Goal: Information Seeking & Learning: Learn about a topic

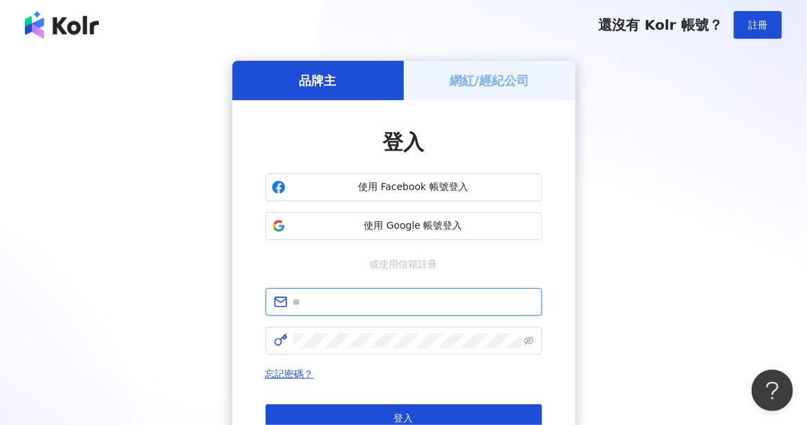
click at [333, 299] on input "text" at bounding box center [413, 302] width 241 height 15
type input "**********"
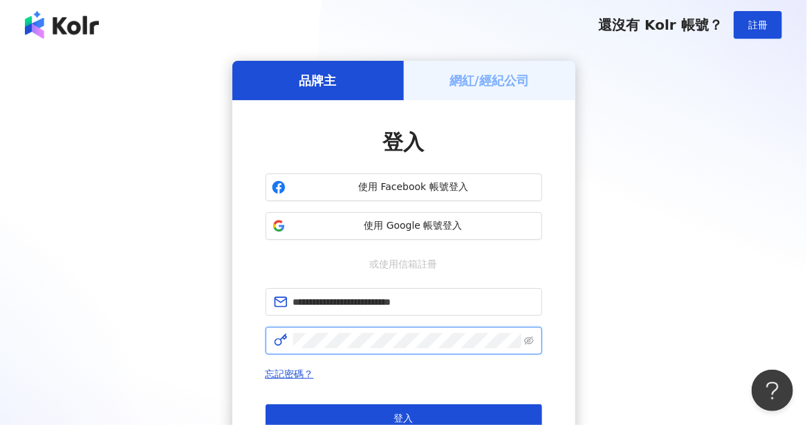
click button "登入" at bounding box center [404, 419] width 277 height 28
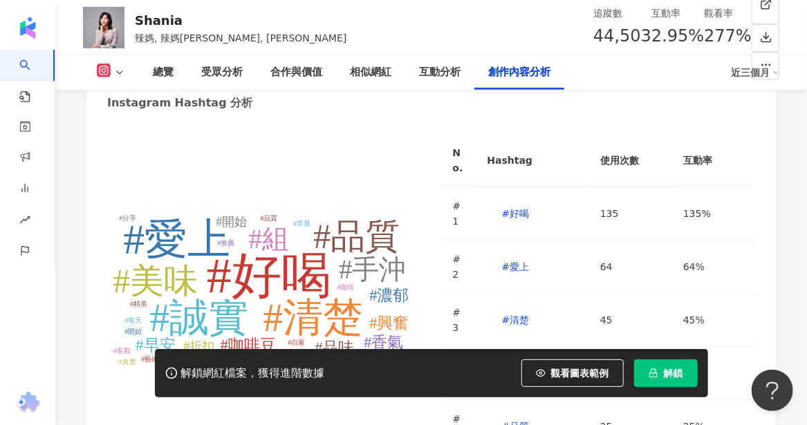
scroll to position [4369, 0]
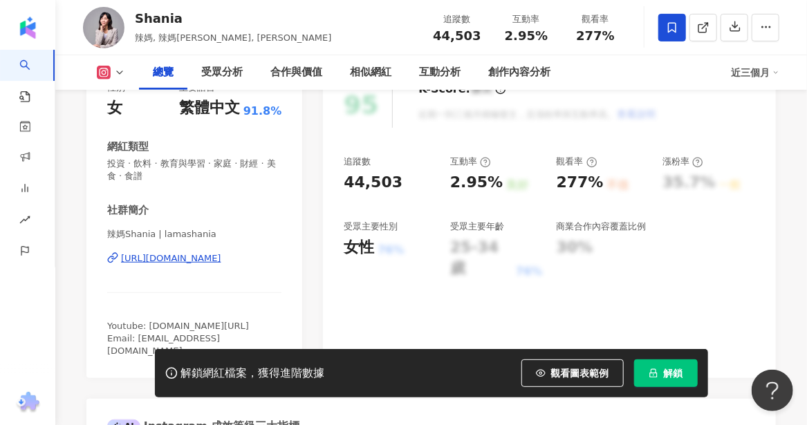
scroll to position [207, 0]
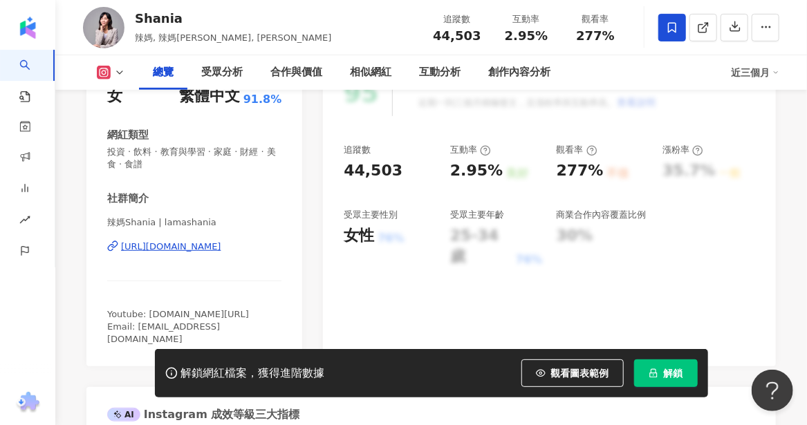
click at [146, 249] on div "https://www.instagram.com/lamashania/" at bounding box center [171, 247] width 100 height 12
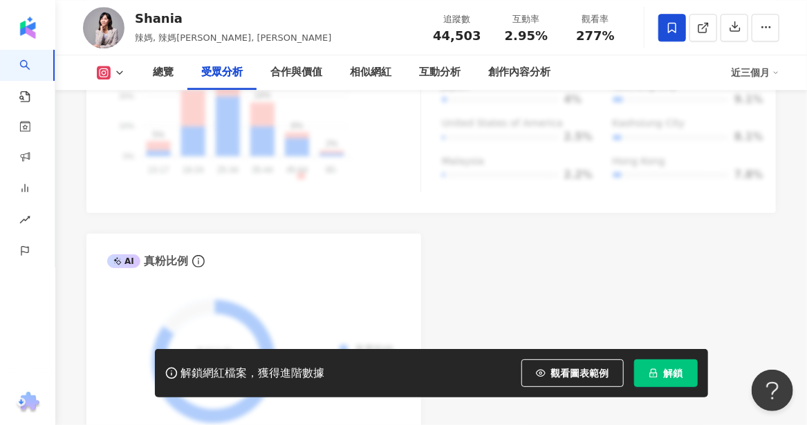
scroll to position [1469, 0]
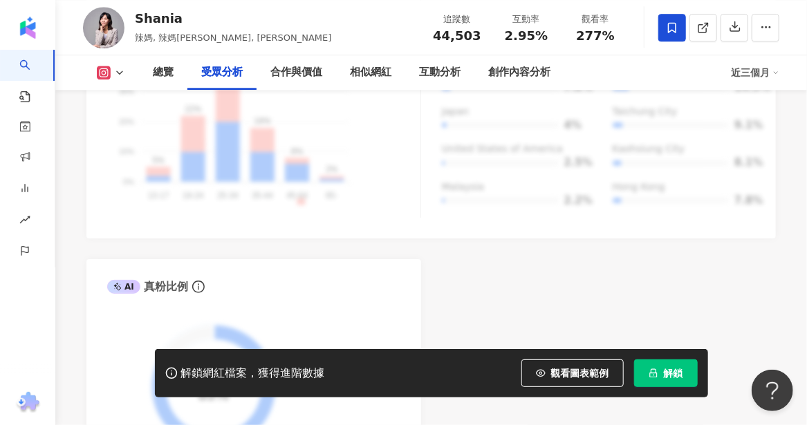
click at [115, 74] on icon at bounding box center [119, 72] width 11 height 11
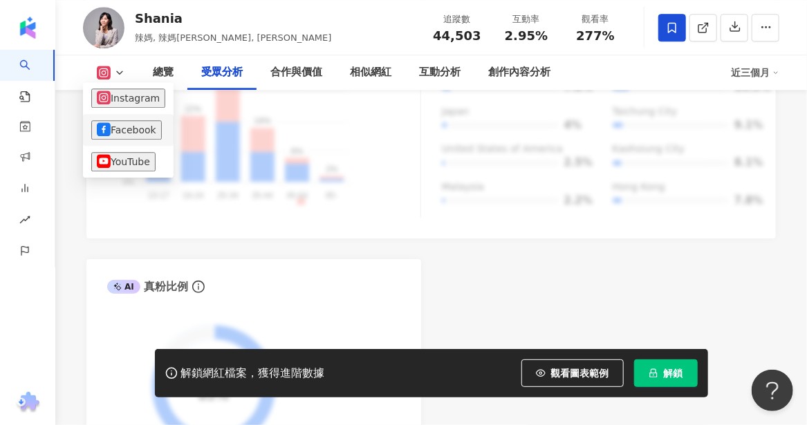
click at [126, 131] on button "Facebook" at bounding box center [126, 129] width 71 height 19
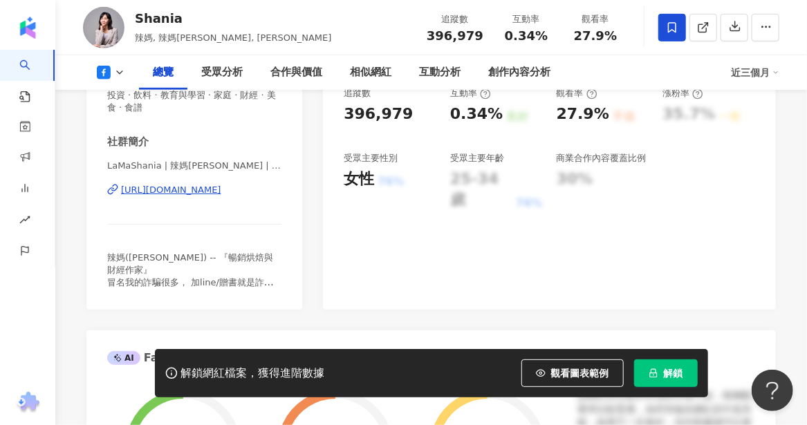
scroll to position [277, 0]
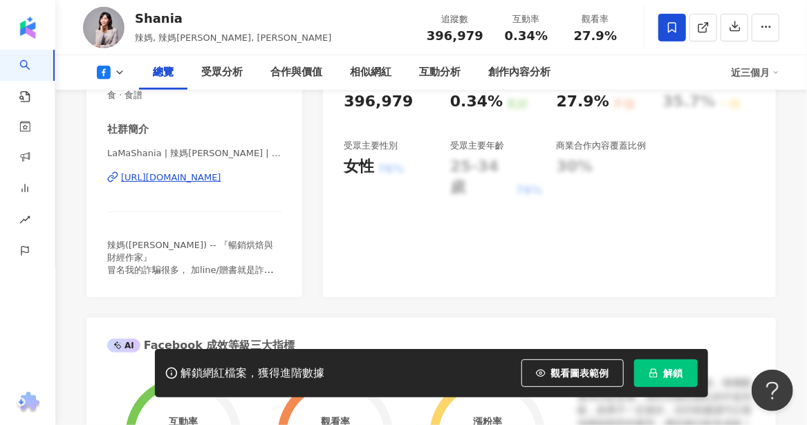
click at [188, 176] on div "https://www.facebook.com/397810816950970" at bounding box center [171, 178] width 100 height 12
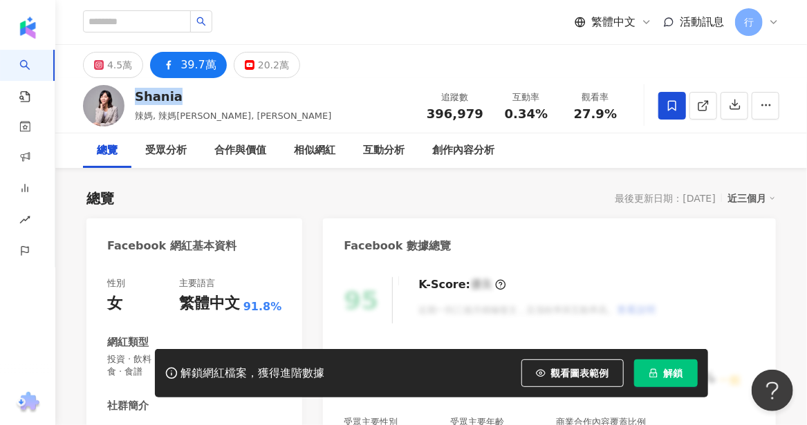
drag, startPoint x: 186, startPoint y: 99, endPoint x: 135, endPoint y: 102, distance: 51.3
click at [135, 102] on div "Shania" at bounding box center [233, 96] width 197 height 17
drag, startPoint x: 158, startPoint y: 115, endPoint x: 202, endPoint y: 115, distance: 43.6
click at [202, 115] on span "辣媽, 辣媽Shania, Shania Lama" at bounding box center [233, 116] width 197 height 10
copy span "辣媽Shania"
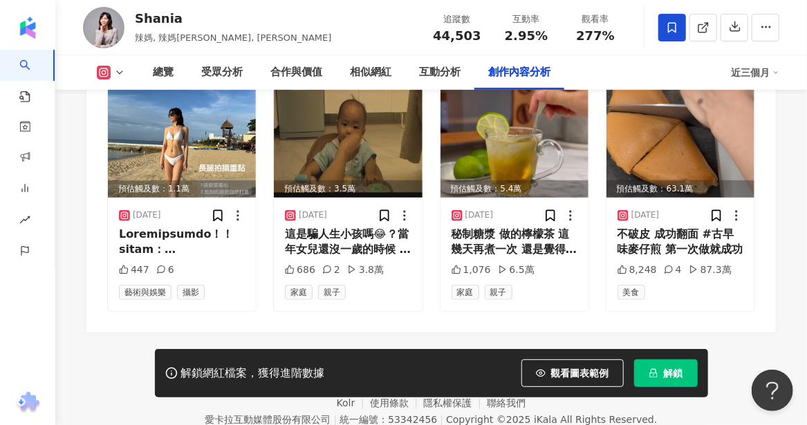
scroll to position [4369, 0]
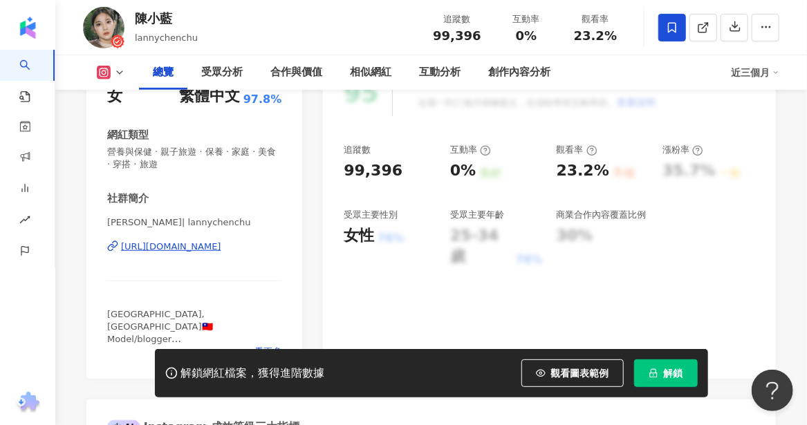
click at [161, 244] on div "[URL][DOMAIN_NAME]" at bounding box center [171, 247] width 100 height 12
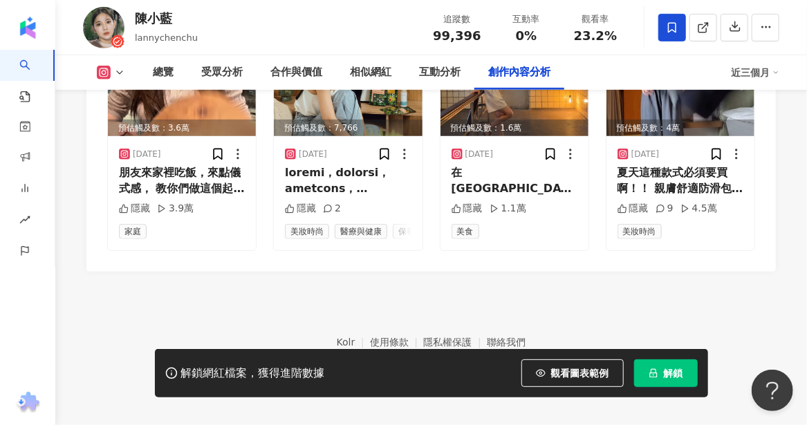
scroll to position [4353, 0]
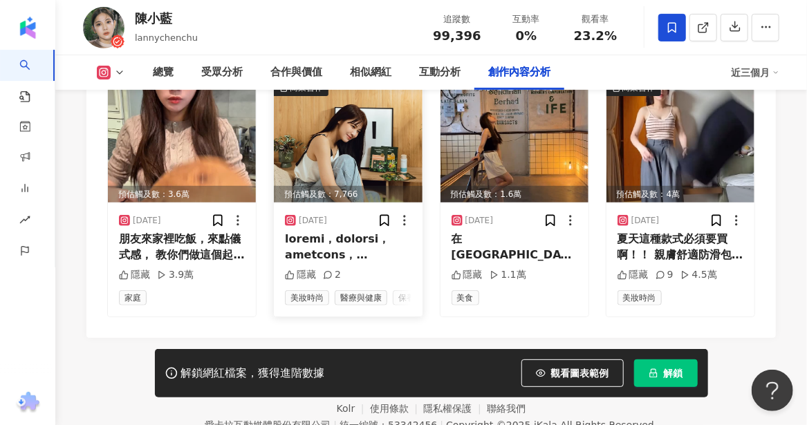
click at [396, 117] on img at bounding box center [348, 141] width 148 height 123
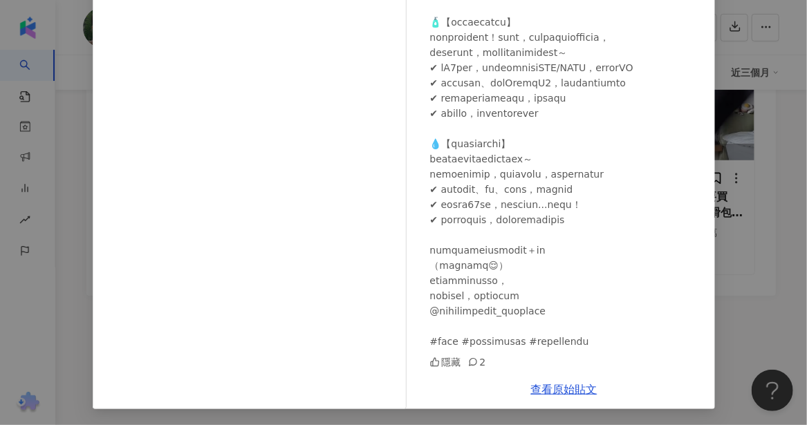
scroll to position [4423, 0]
click at [562, 389] on link "查看原始貼文" at bounding box center [564, 389] width 66 height 13
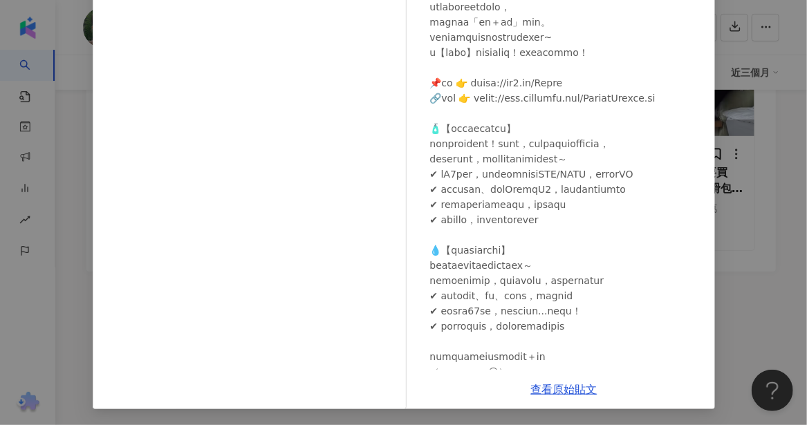
scroll to position [0, 0]
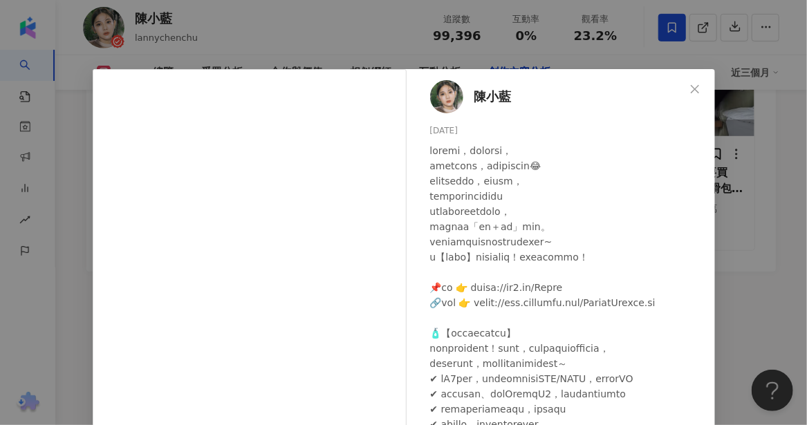
click at [480, 284] on div at bounding box center [567, 401] width 274 height 517
drag, startPoint x: 476, startPoint y: 287, endPoint x: 601, endPoint y: 287, distance: 125.2
click at [601, 287] on div at bounding box center [567, 401] width 274 height 517
copy div "ps://sl8.tw/Lpklq 🔗粉"
drag, startPoint x: 692, startPoint y: 86, endPoint x: 618, endPoint y: 130, distance: 85.9
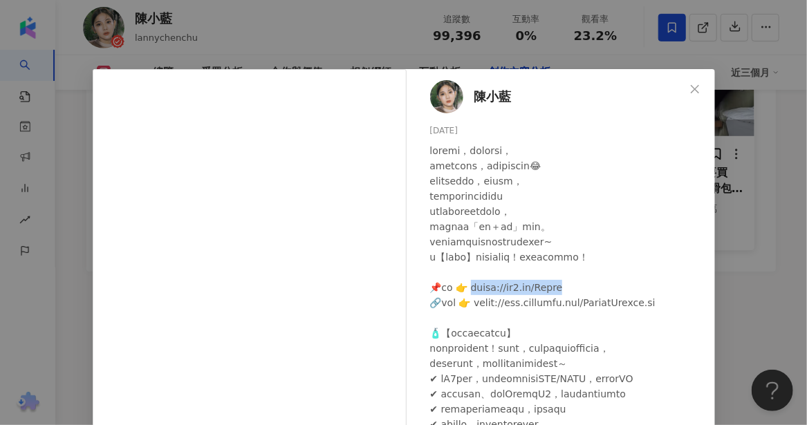
click at [691, 87] on icon "close" at bounding box center [695, 88] width 8 height 8
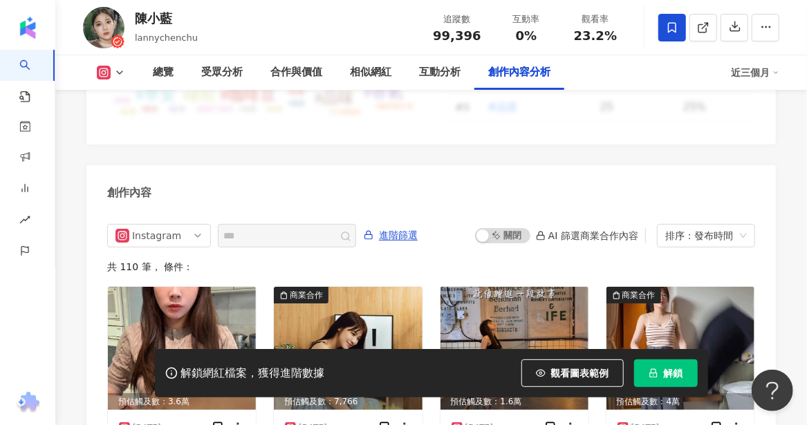
scroll to position [3593, 0]
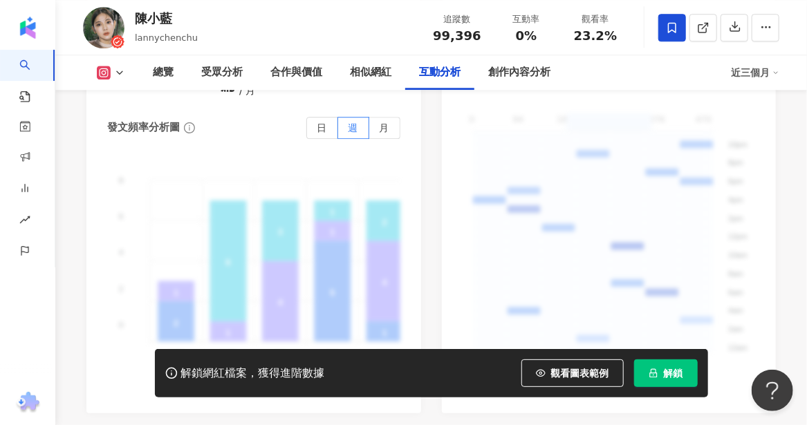
click at [118, 66] on button at bounding box center [111, 73] width 56 height 14
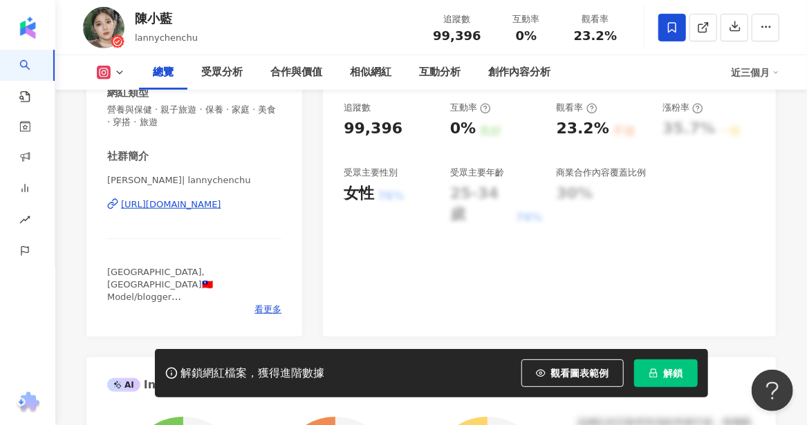
scroll to position [277, 0]
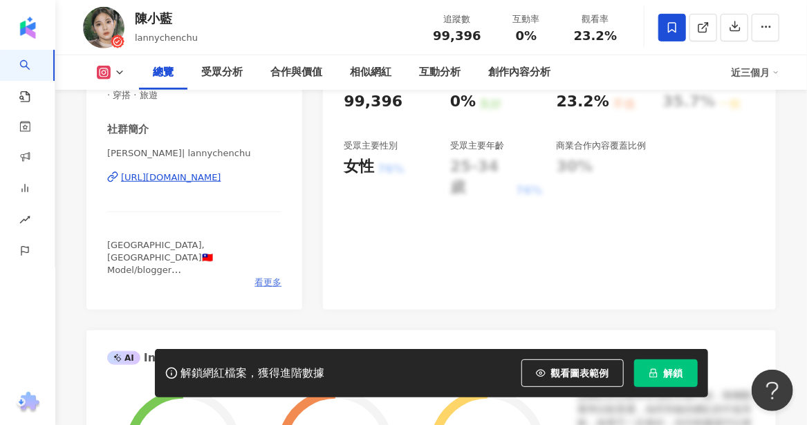
click at [274, 282] on span "看更多" at bounding box center [267, 283] width 27 height 12
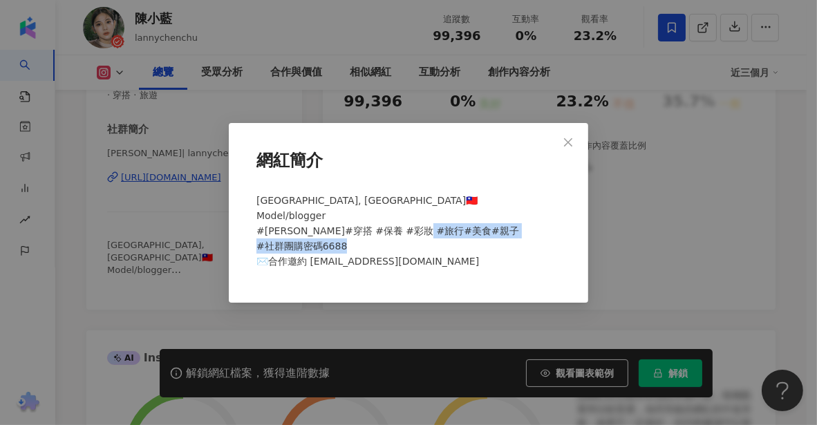
drag, startPoint x: 309, startPoint y: 262, endPoint x: 463, endPoint y: 274, distance: 154.7
click at [463, 274] on div "Taipei, Taiwan🇹🇼 Model/blogger #陳小藍 #穿搭 #保養 #彩妝 #旅行#美食#親子 #社群團購密碼6688 ✉️合作邀約 la…" at bounding box center [408, 236] width 315 height 99
copy span "annychenchu@gmail.com"
click at [566, 146] on icon "close" at bounding box center [568, 142] width 11 height 11
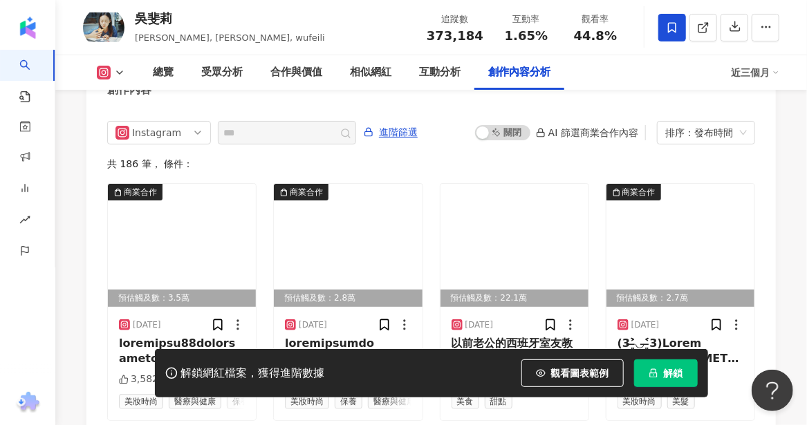
scroll to position [4288, 0]
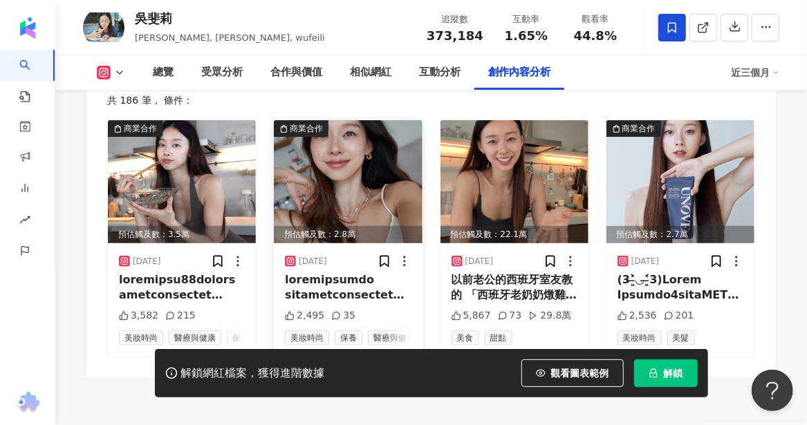
click at [320, 287] on div at bounding box center [348, 287] width 126 height 31
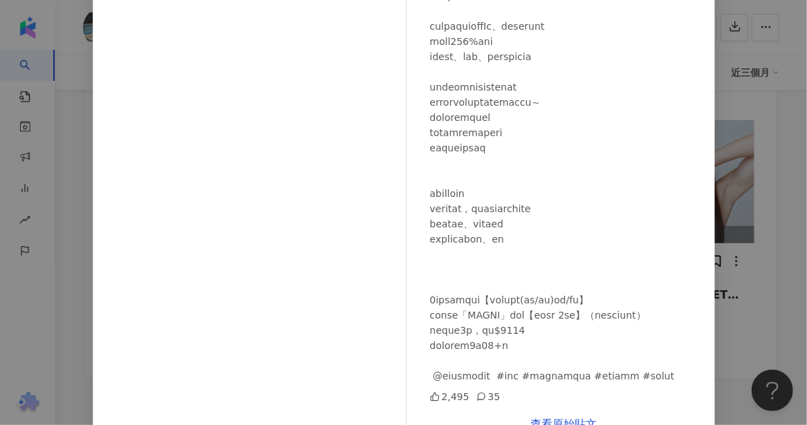
scroll to position [207, 0]
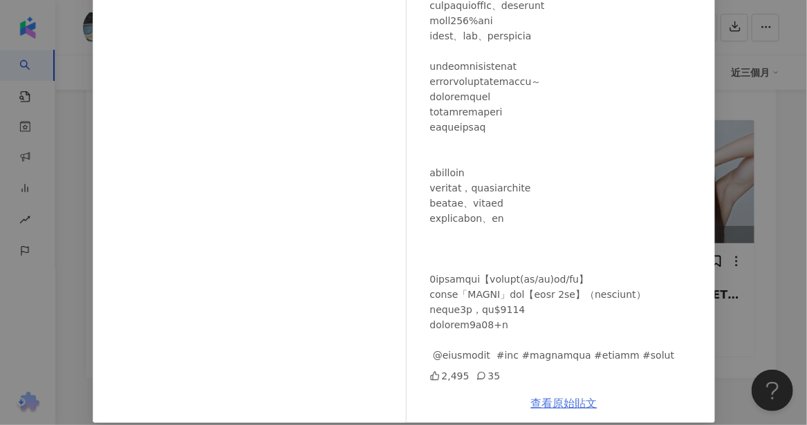
click at [571, 403] on link "查看原始貼文" at bounding box center [564, 403] width 66 height 13
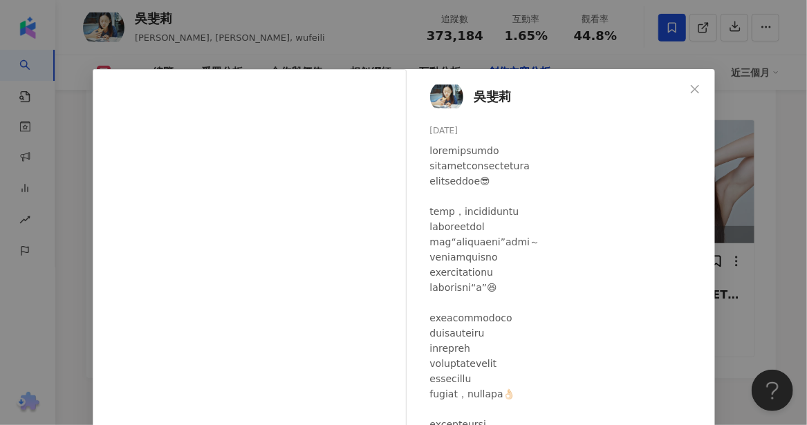
scroll to position [302, 0]
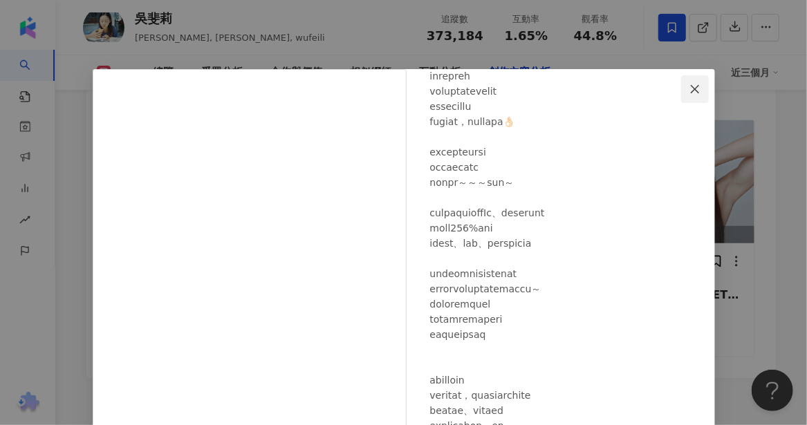
click at [690, 95] on button "Close" at bounding box center [695, 89] width 28 height 28
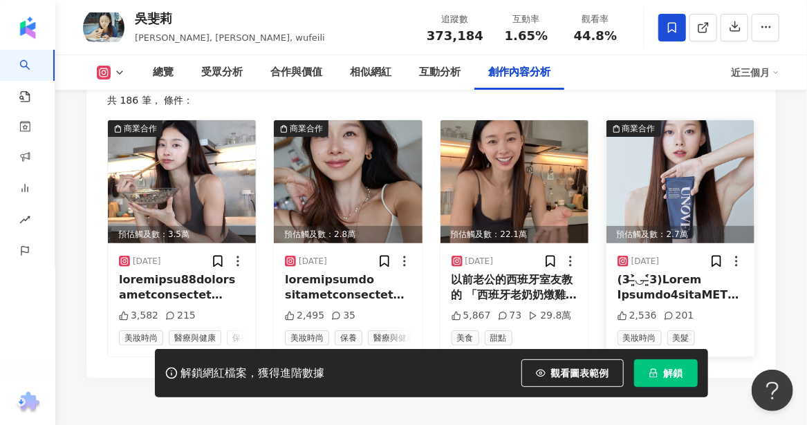
click at [669, 198] on img at bounding box center [680, 181] width 148 height 123
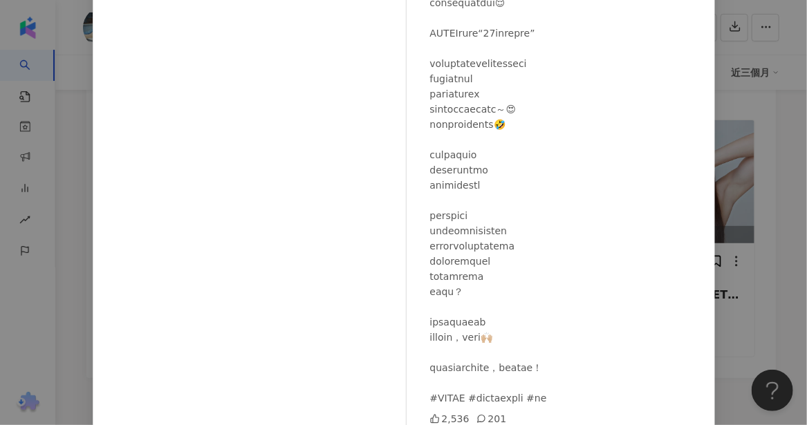
scroll to position [0, 0]
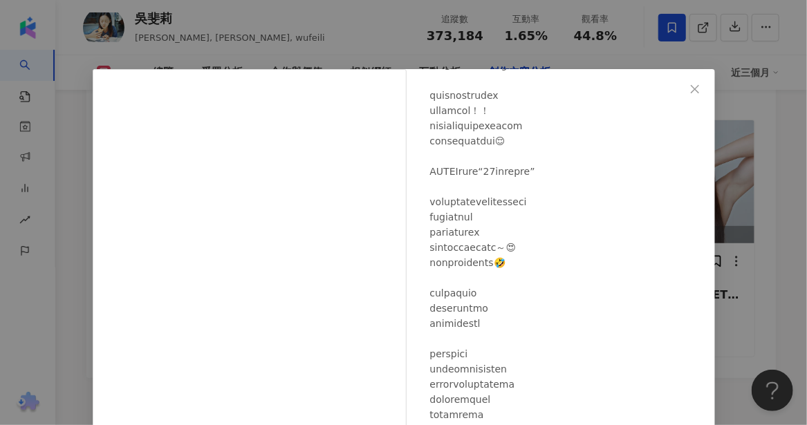
click at [689, 90] on icon "close" at bounding box center [694, 89] width 11 height 11
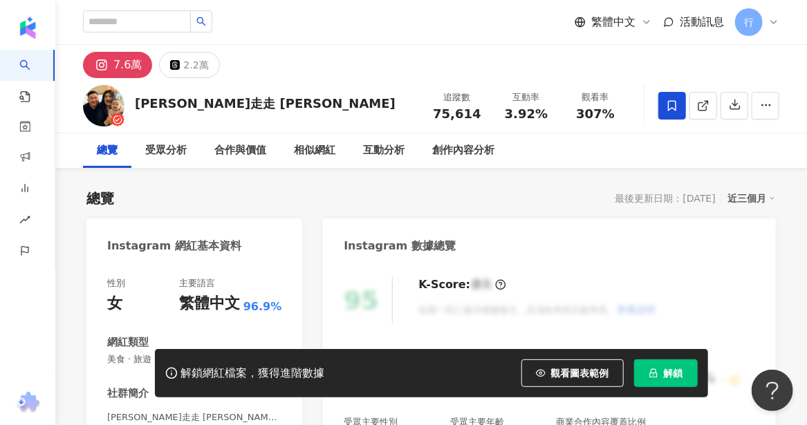
scroll to position [277, 0]
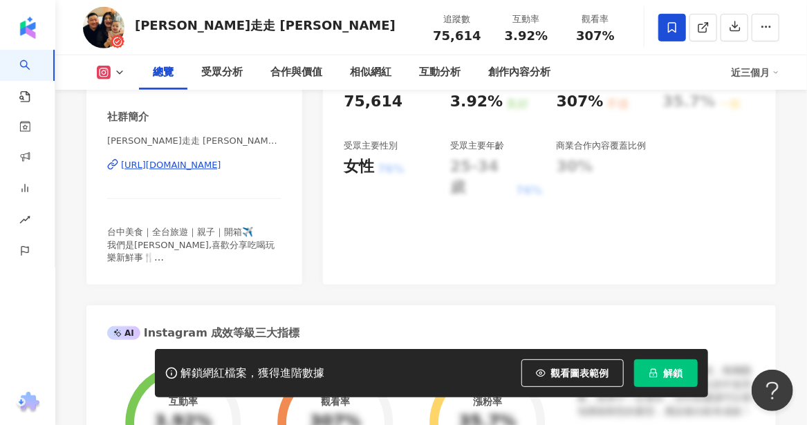
click at [170, 165] on div "https://www.instagram.com/jsgogovlog/" at bounding box center [171, 165] width 100 height 12
drag, startPoint x: 106, startPoint y: 263, endPoint x: 154, endPoint y: 262, distance: 48.4
click at [154, 262] on div "性別 女 主要語言 繁體中文 96.9% 網紅類型 美食 · 旅遊 社群簡介 江軒走走 J.S Gogo｜Ruo Syuan Feng | jsgogovlo…" at bounding box center [194, 136] width 216 height 298
copy span "江🙋🏻‍♂️+軒🙋🏻‍"
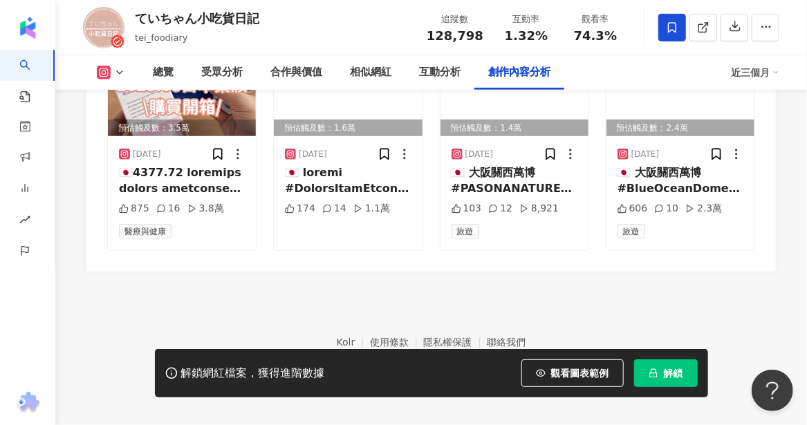
scroll to position [4335, 0]
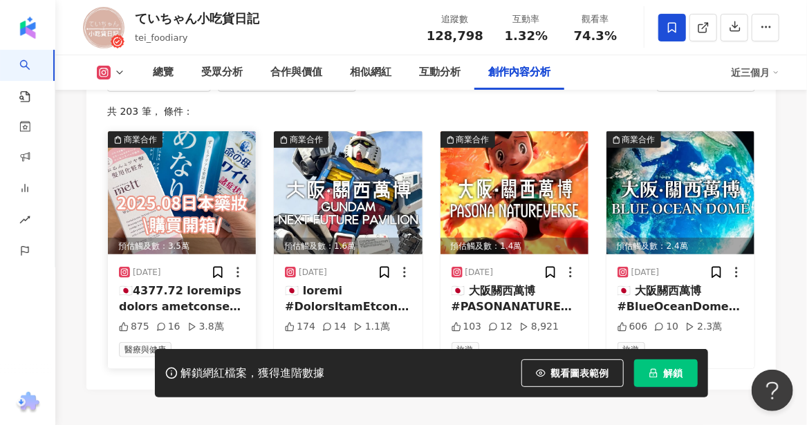
click at [182, 176] on img at bounding box center [182, 192] width 148 height 123
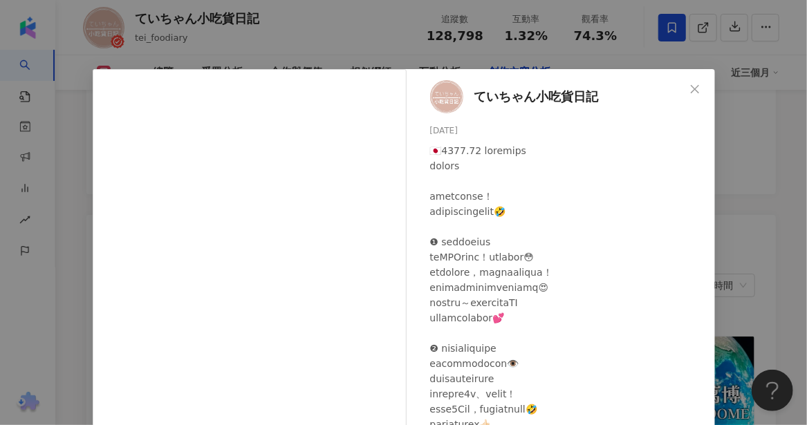
scroll to position [4059, 0]
click at [689, 90] on icon "close" at bounding box center [694, 89] width 11 height 11
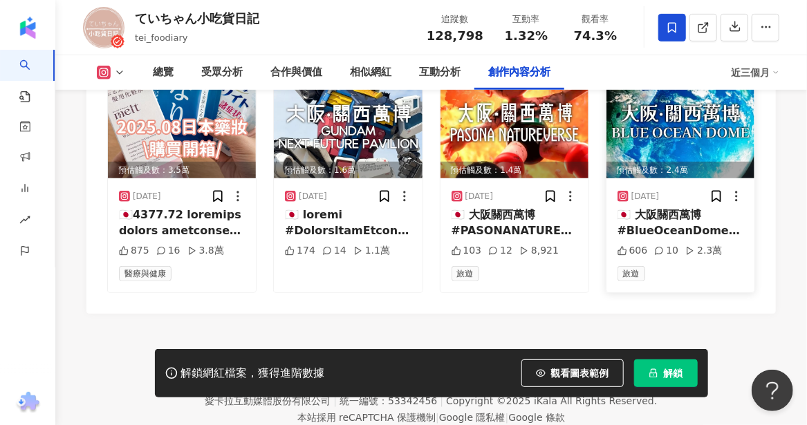
scroll to position [4266, 0]
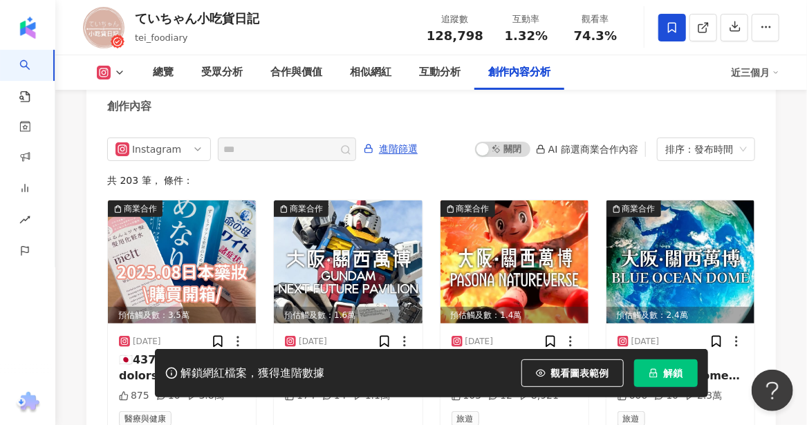
click at [115, 73] on icon at bounding box center [119, 72] width 11 height 11
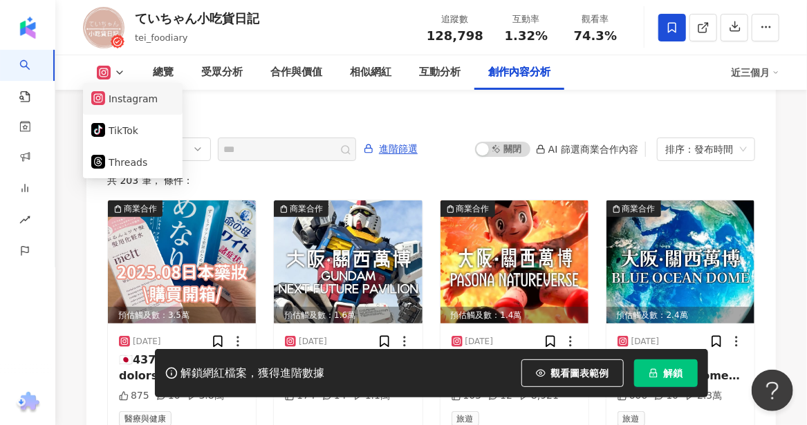
click at [129, 95] on button "Instagram" at bounding box center [132, 98] width 83 height 19
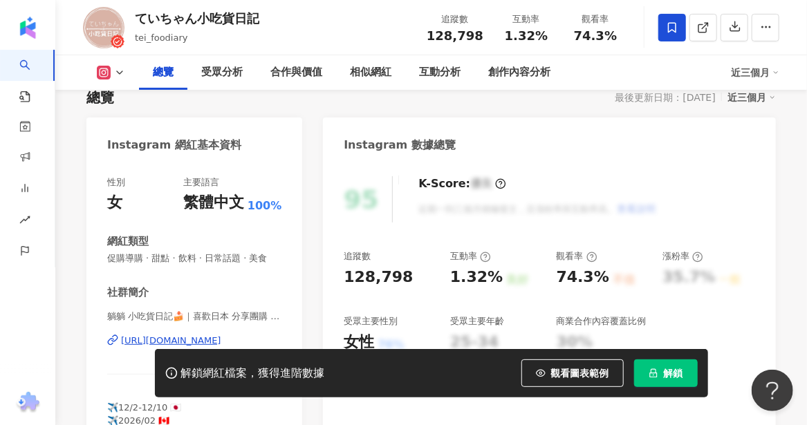
scroll to position [170, 0]
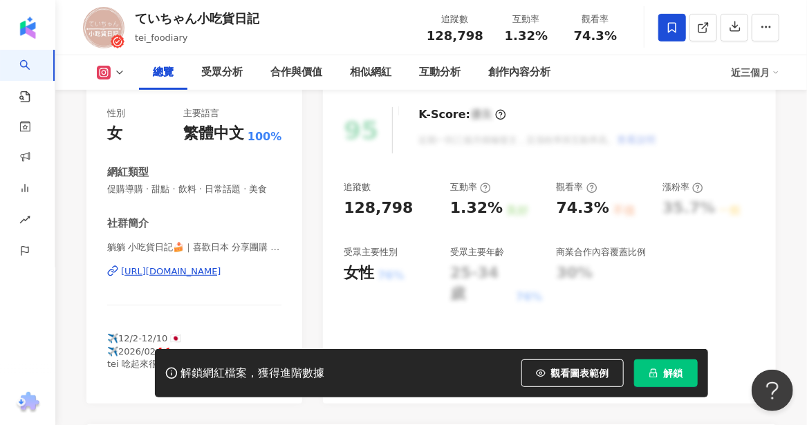
click at [184, 278] on div "https://www.instagram.com/tei_foodiary/" at bounding box center [171, 272] width 100 height 12
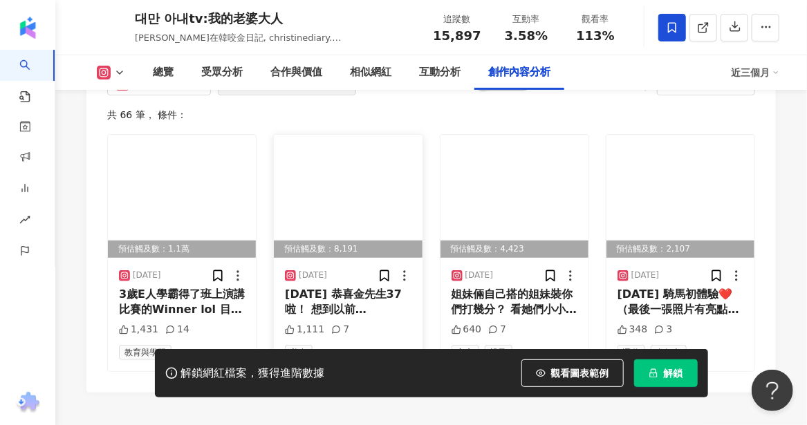
scroll to position [4268, 0]
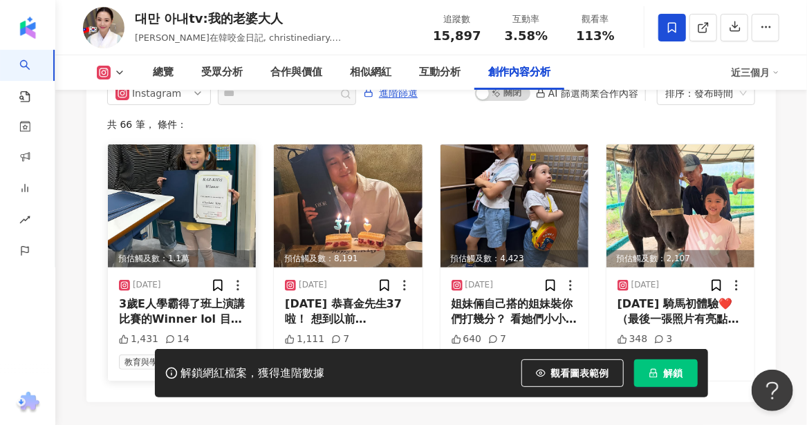
click at [172, 315] on div "3歲E人學霸得了班上演講比賽的Winner lol 目前在學校上台演講了兩次 老師說載恩完全不怯場，臺風很好，也講的非常好 於是！！竟然拿了第一名回來😂 她超…" at bounding box center [182, 312] width 126 height 31
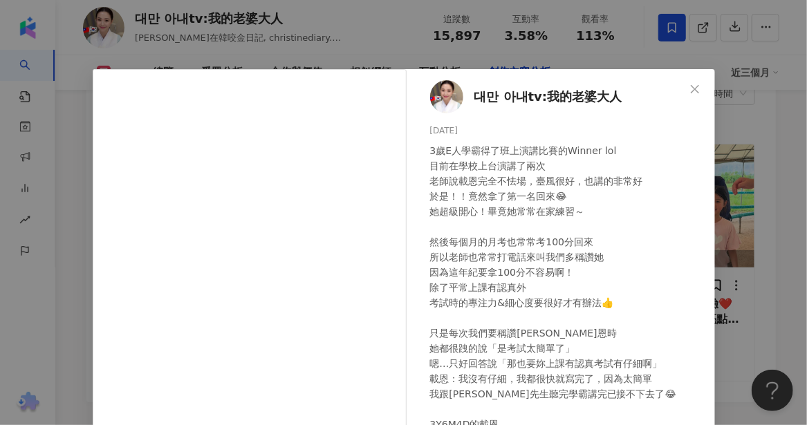
scroll to position [11, 0]
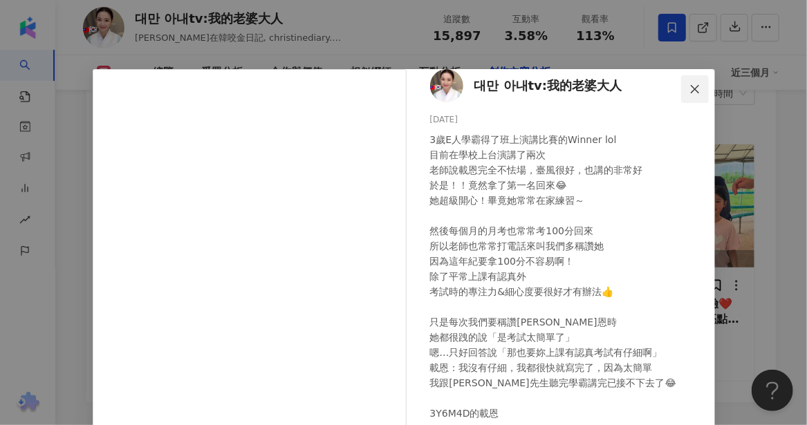
click at [694, 86] on icon "close" at bounding box center [694, 89] width 11 height 11
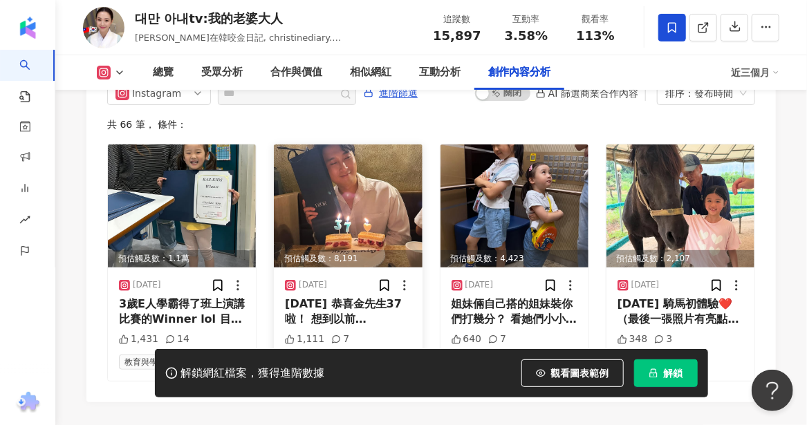
click at [356, 228] on img at bounding box center [348, 206] width 148 height 123
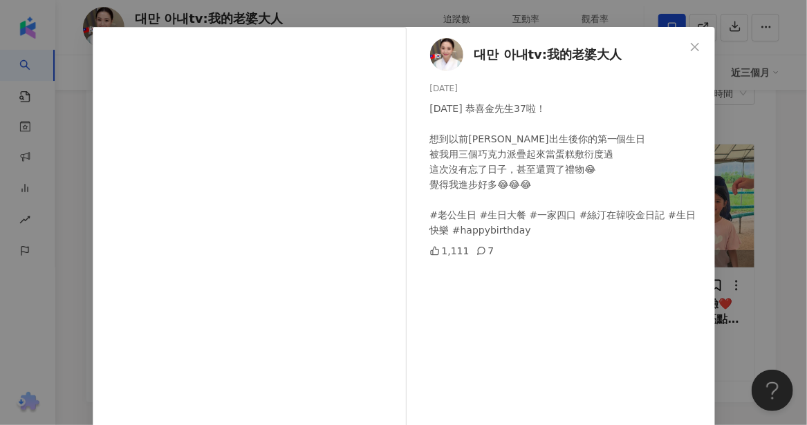
scroll to position [0, 0]
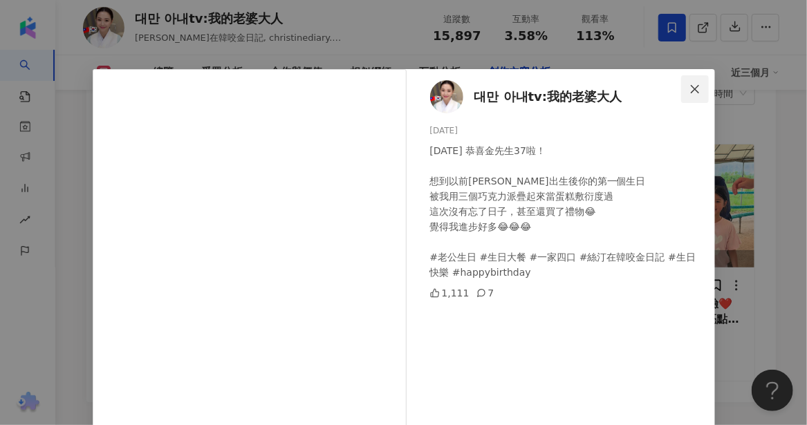
click at [690, 85] on icon "close" at bounding box center [694, 89] width 11 height 11
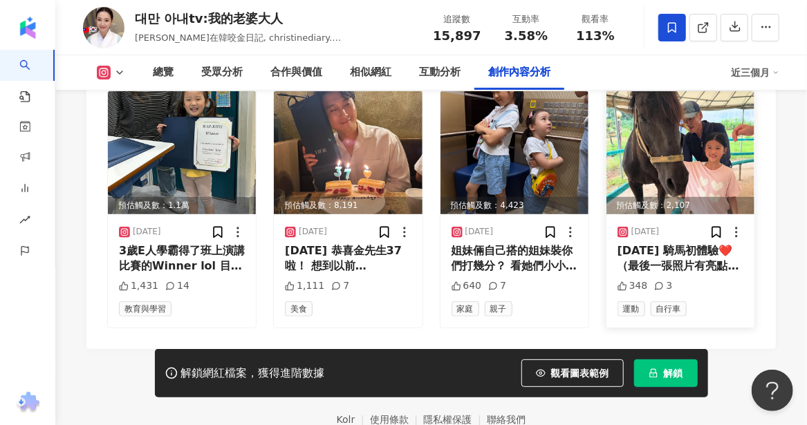
scroll to position [4337, 0]
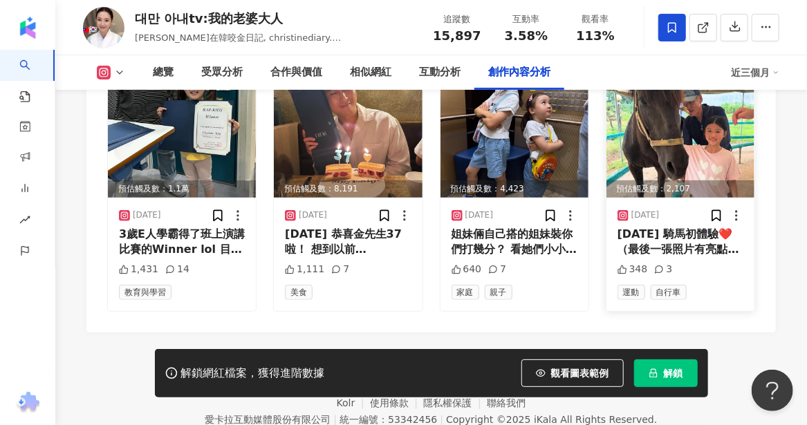
click at [680, 258] on div "2025.8.1 騎馬初體驗❤️ （最後一張照片有亮點） 大熱天下帶她們倆去騎馬 我好佩服我自己～但看她們騎馬真的太可愛 尤其載恩在馬背上搖到度估所有人直接笑…" at bounding box center [681, 242] width 126 height 31
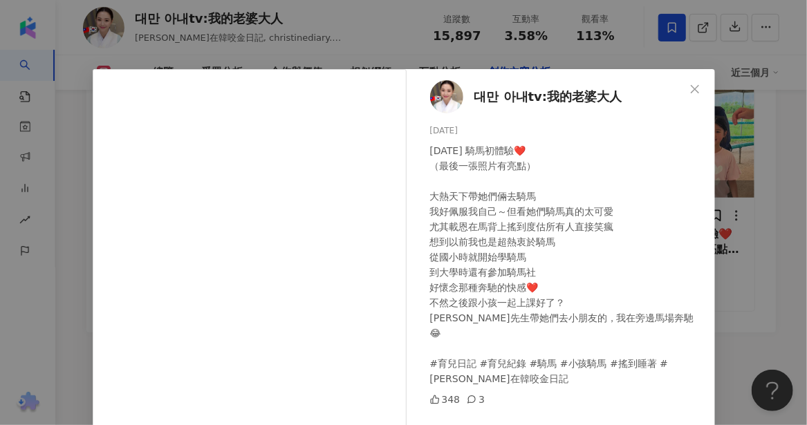
scroll to position [138, 0]
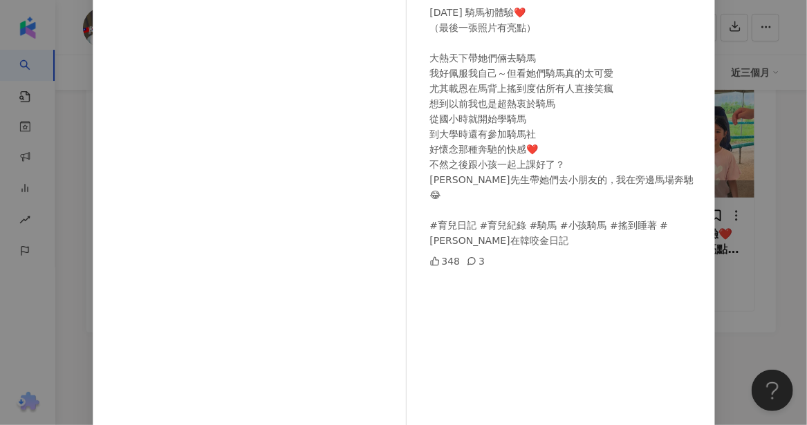
click at [782, 102] on div "대만 아내tv:我的老婆大人 2025/8/2 2025.8.1 騎馬初體驗❤️ （最後一張照片有亮點） 大熱天下帶她們倆去騎馬 我好佩服我自己～但看她們騎馬…" at bounding box center [403, 212] width 807 height 425
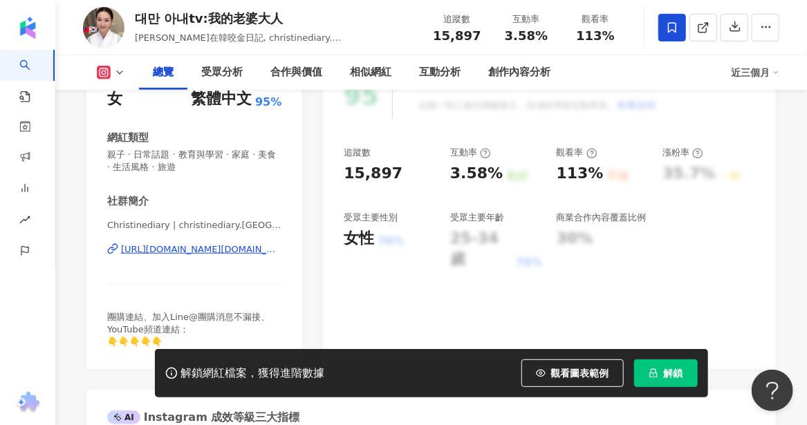
scroll to position [207, 0]
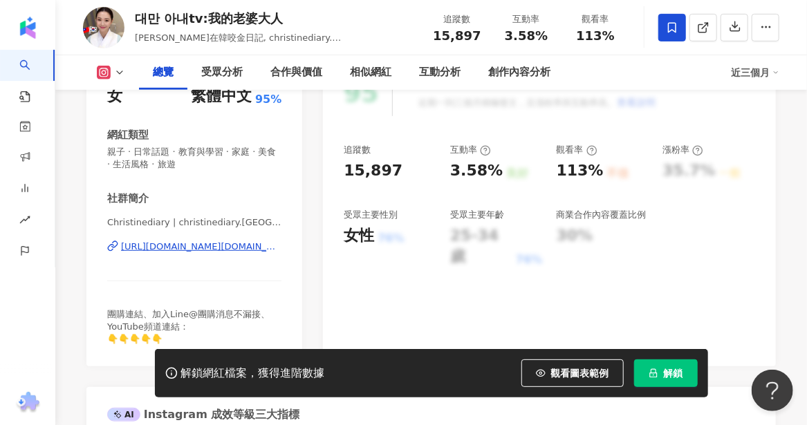
click at [179, 247] on div "https://www.instagram.com/christinediary.korea/" at bounding box center [201, 247] width 160 height 12
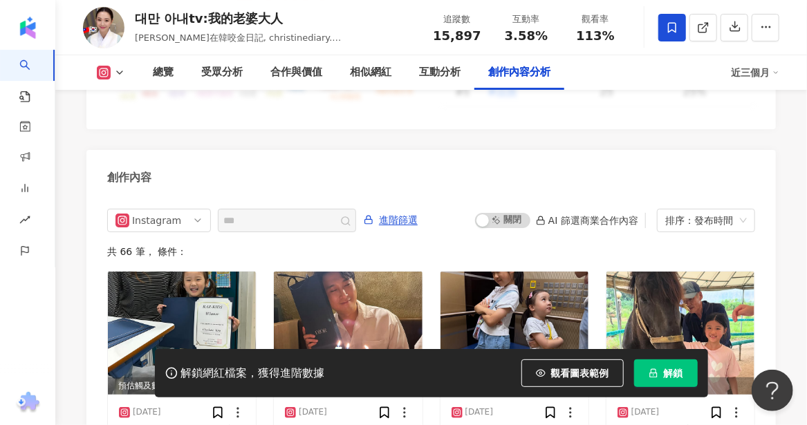
scroll to position [4406, 0]
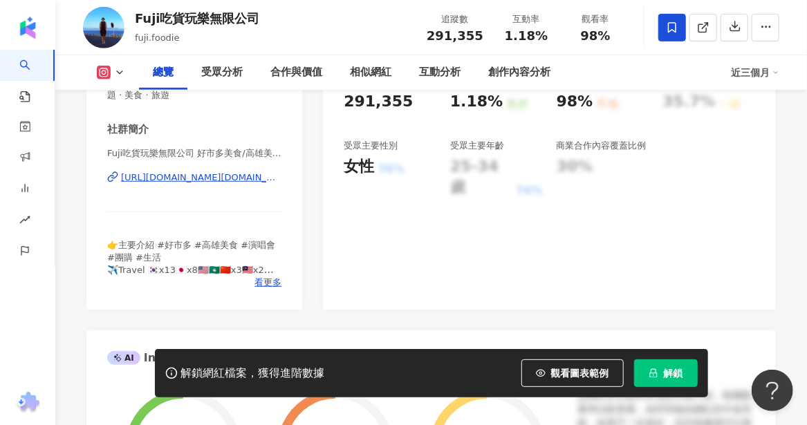
click at [219, 177] on div "https://www.instagram.com/fuji.foodie/" at bounding box center [201, 178] width 160 height 12
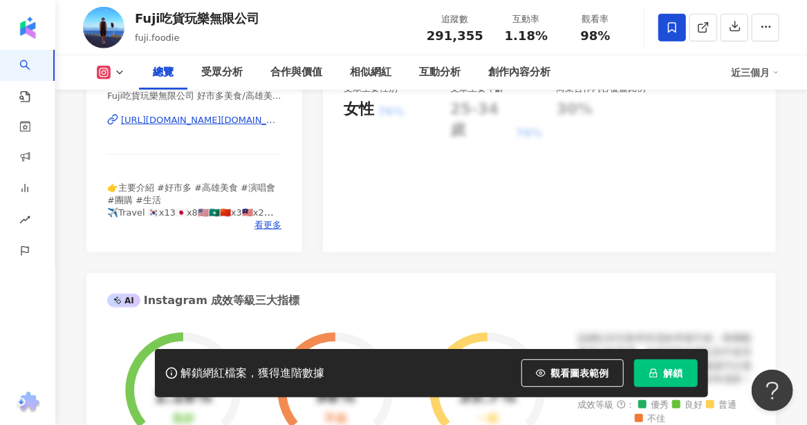
scroll to position [899, 0]
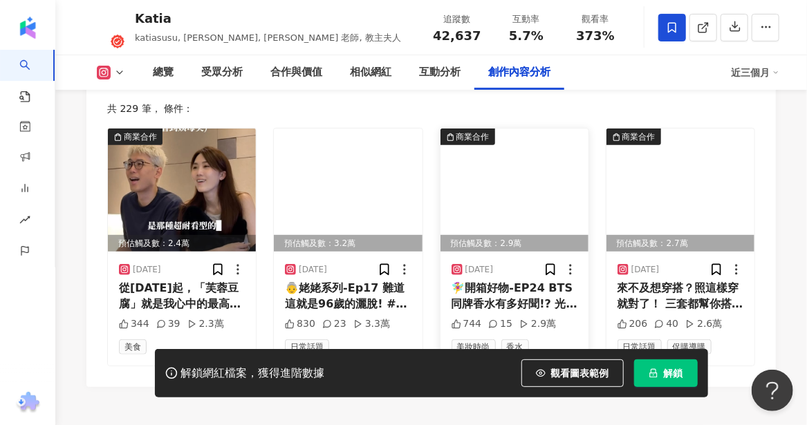
scroll to position [4358, 0]
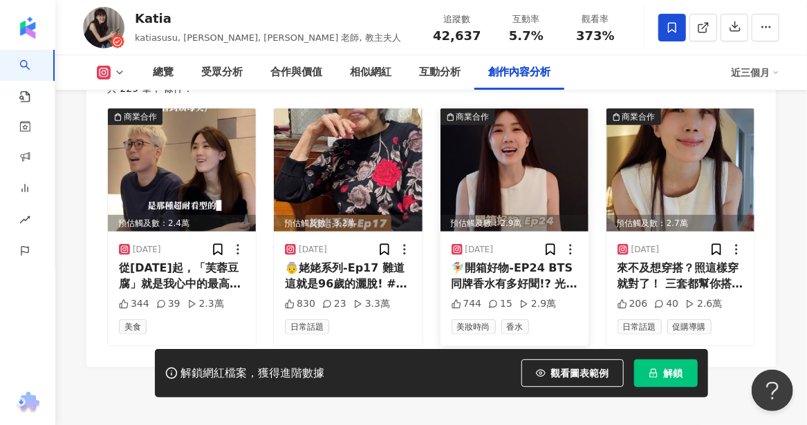
click at [489, 261] on div "🧚‍♀️開箱好物-EP24 BTS同牌香水有多好聞!? 光是進店體驗就贏了！送花刻字超貼心 #小眾香水 #香水 #韓國香水 #韓國必買 #Ka箱好物" at bounding box center [515, 276] width 126 height 31
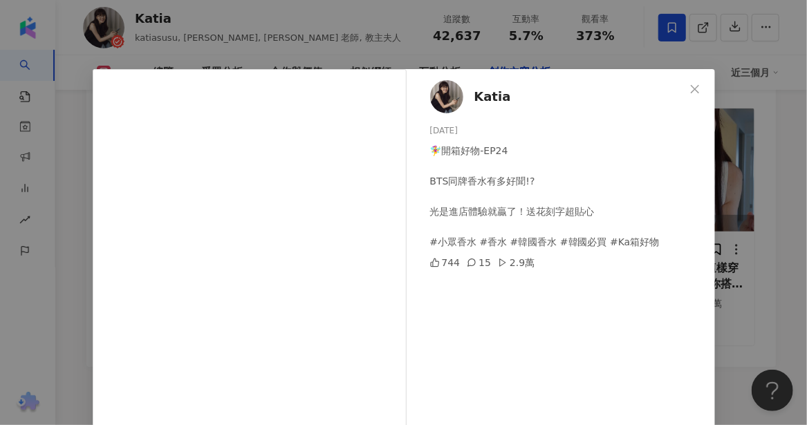
scroll to position [3943, 0]
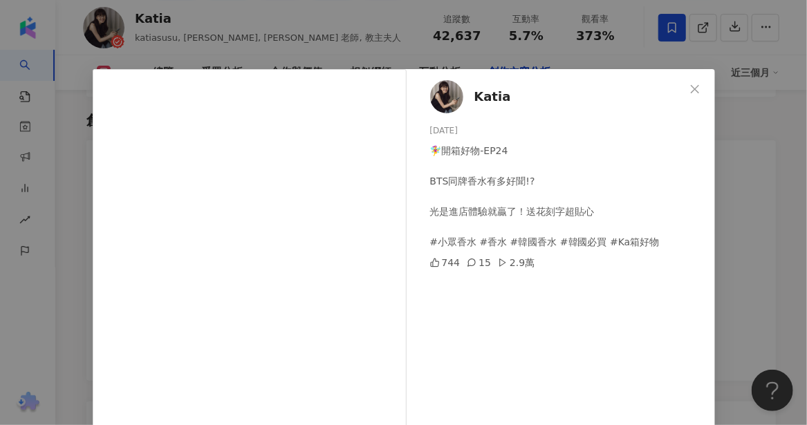
drag, startPoint x: 697, startPoint y: 92, endPoint x: 485, endPoint y: 92, distance: 212.3
click at [696, 92] on span "Close" at bounding box center [695, 89] width 28 height 11
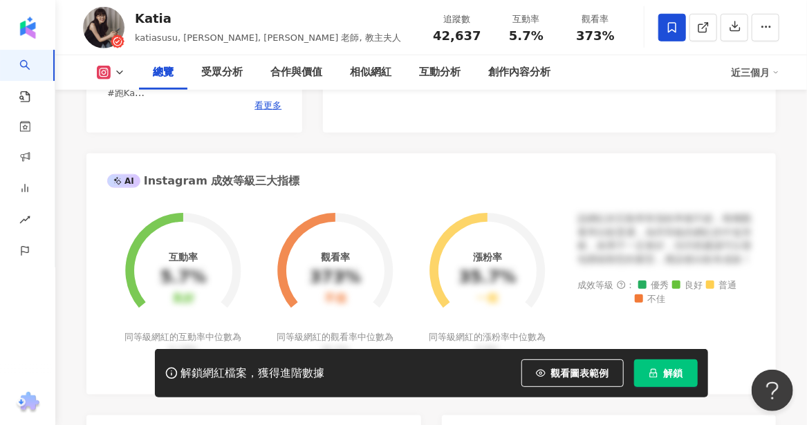
scroll to position [138, 0]
